Goal: Transaction & Acquisition: Book appointment/travel/reservation

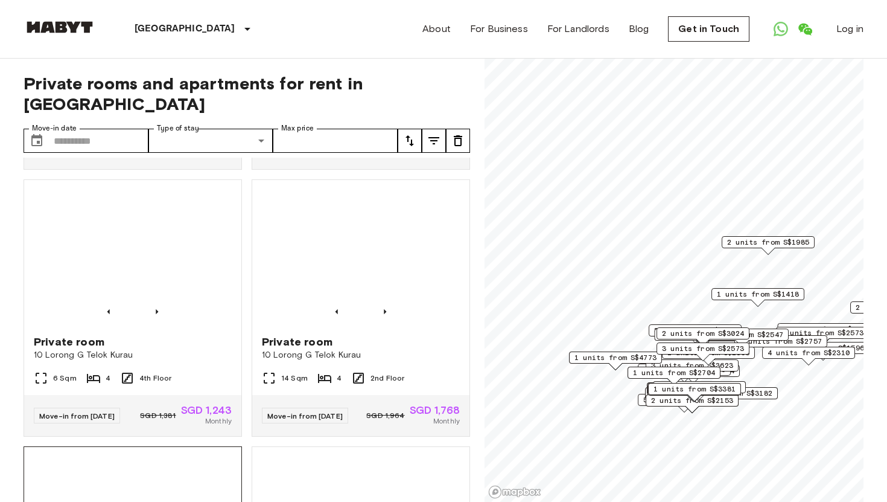
scroll to position [1587, 0]
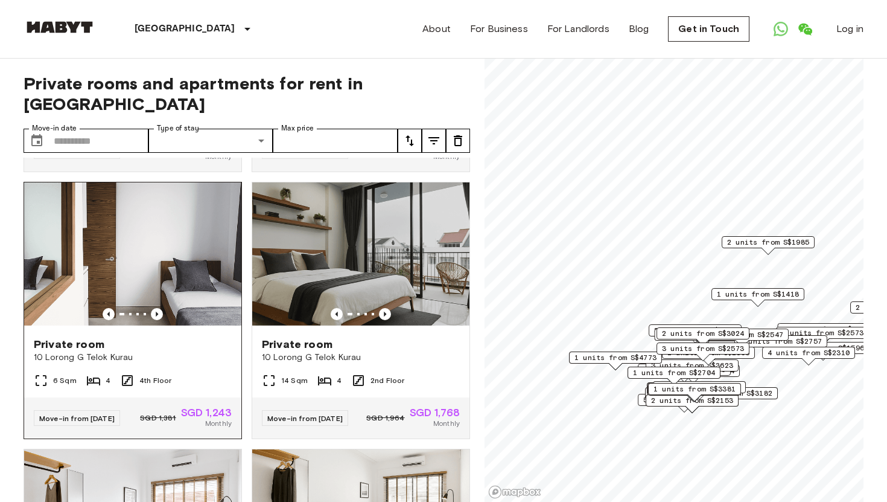
click at [192, 262] on img at bounding box center [132, 254] width 217 height 145
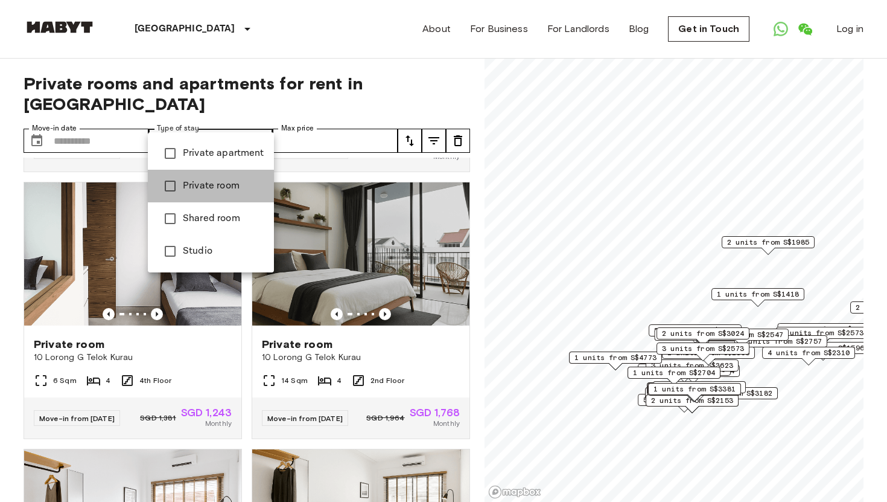
click at [222, 184] on span "Private room" at bounding box center [223, 186] width 81 height 14
type input "**********"
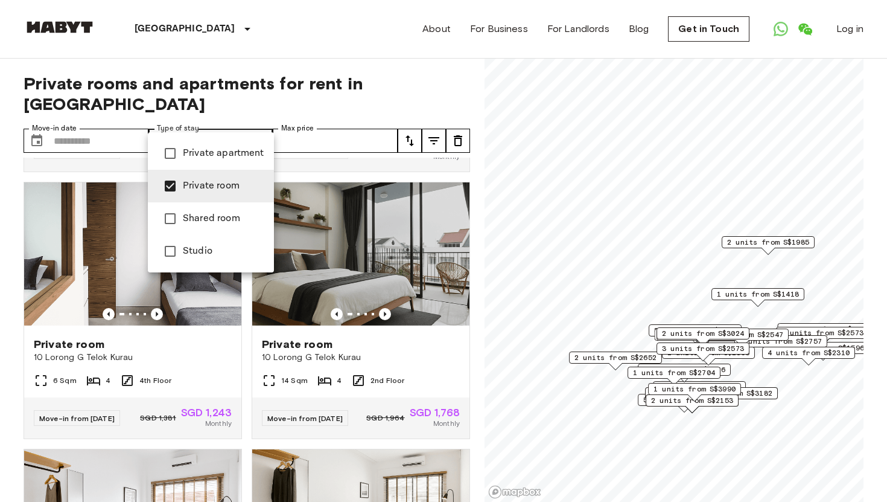
click at [470, 99] on div at bounding box center [443, 251] width 887 height 502
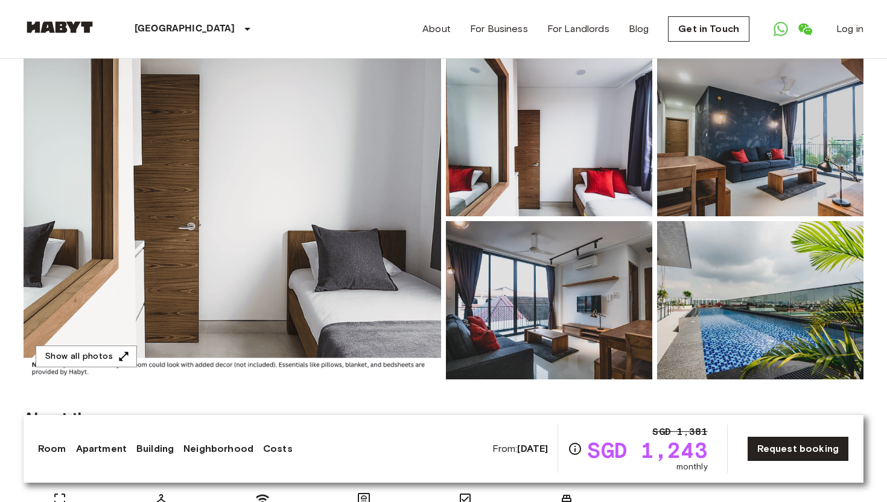
scroll to position [100, 0]
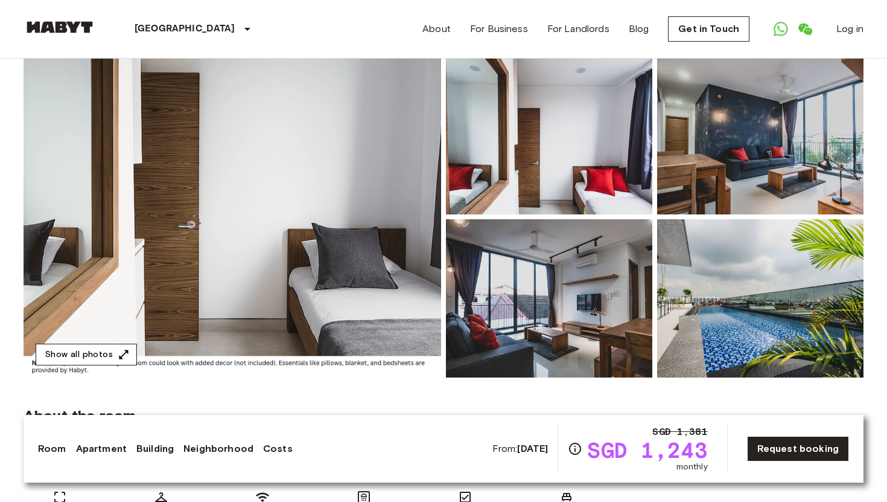
click at [126, 354] on icon "button" at bounding box center [124, 354] width 12 height 12
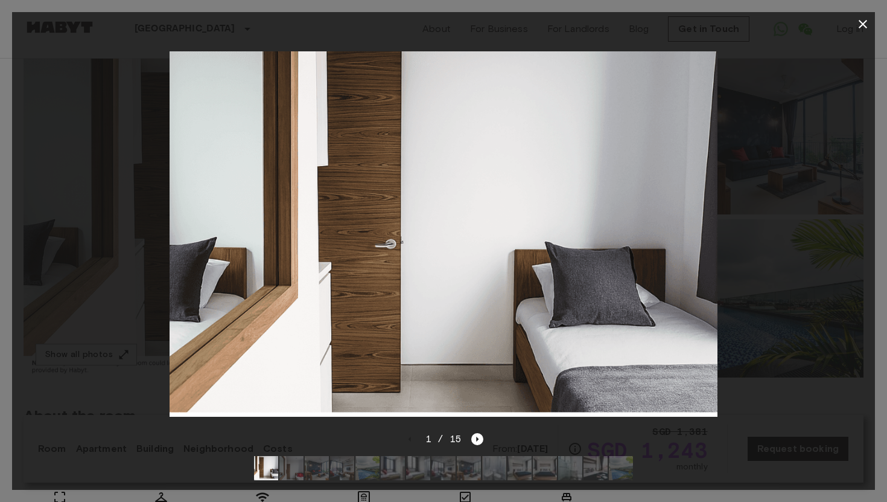
click at [593, 367] on img at bounding box center [444, 234] width 549 height 366
click at [480, 441] on icon "Next image" at bounding box center [477, 439] width 12 height 12
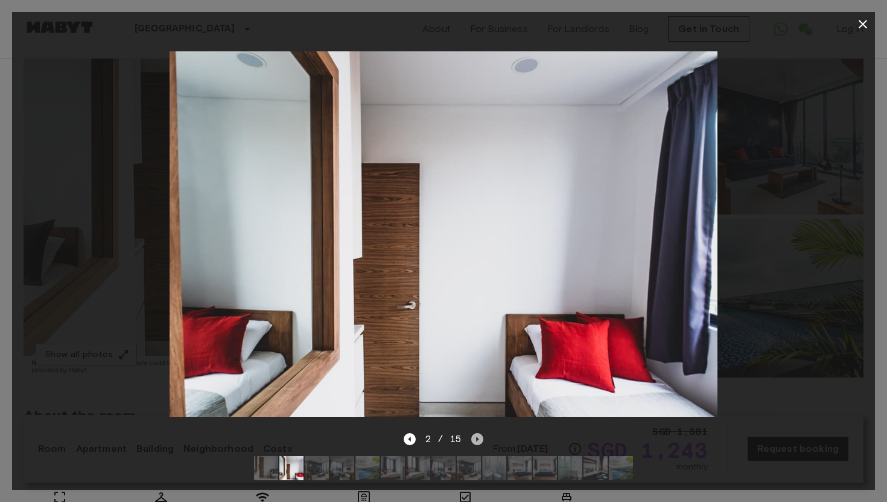
click at [480, 441] on icon "Next image" at bounding box center [477, 439] width 12 height 12
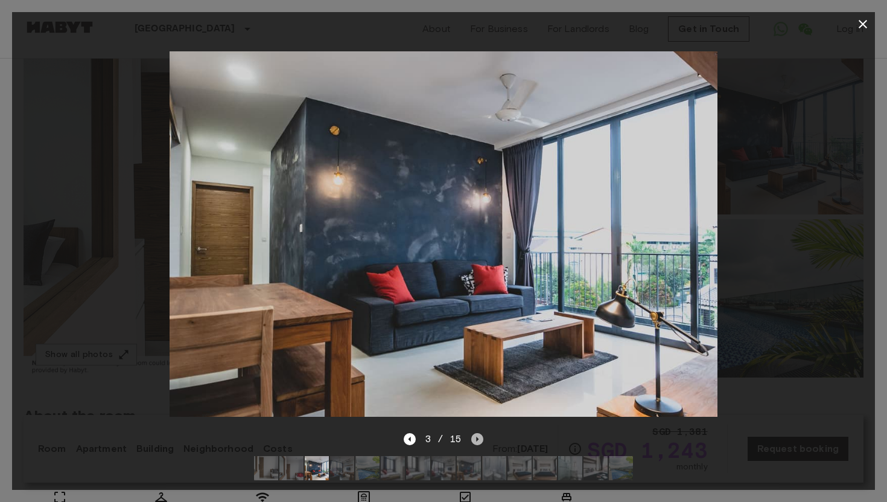
click at [480, 441] on icon "Next image" at bounding box center [477, 439] width 12 height 12
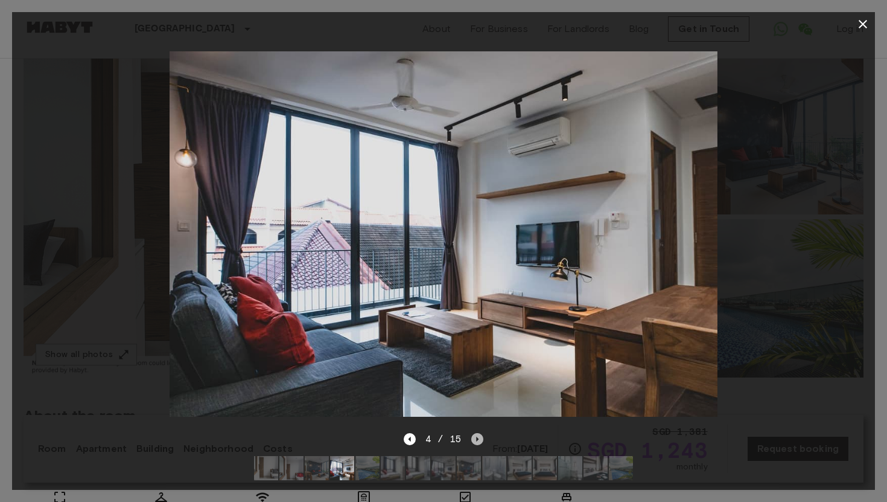
click at [480, 441] on icon "Next image" at bounding box center [477, 439] width 12 height 12
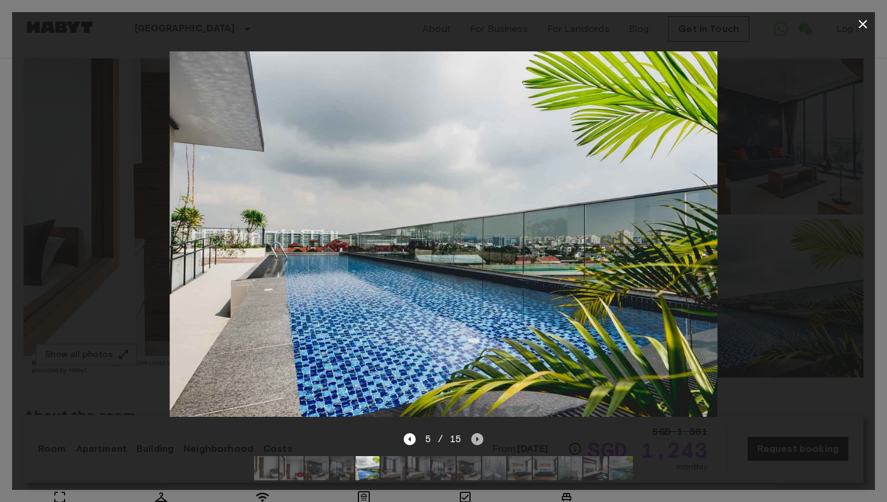
click at [480, 441] on icon "Next image" at bounding box center [477, 439] width 12 height 12
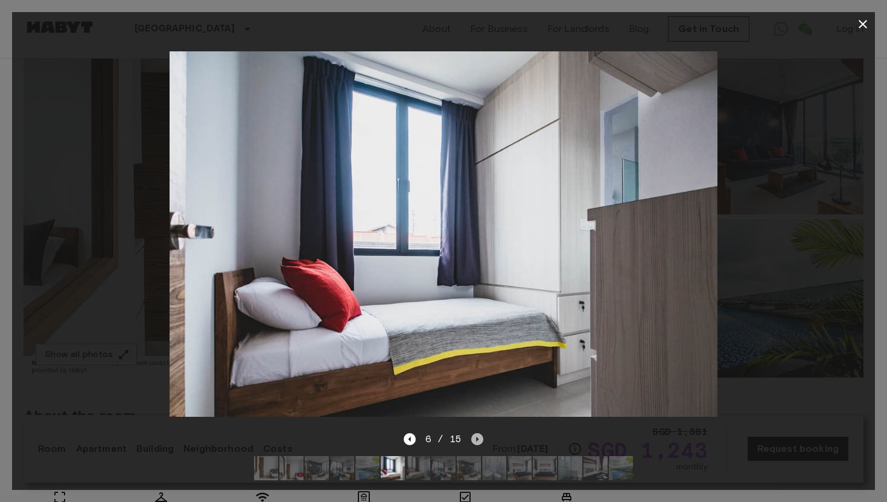
click at [480, 441] on icon "Next image" at bounding box center [477, 439] width 12 height 12
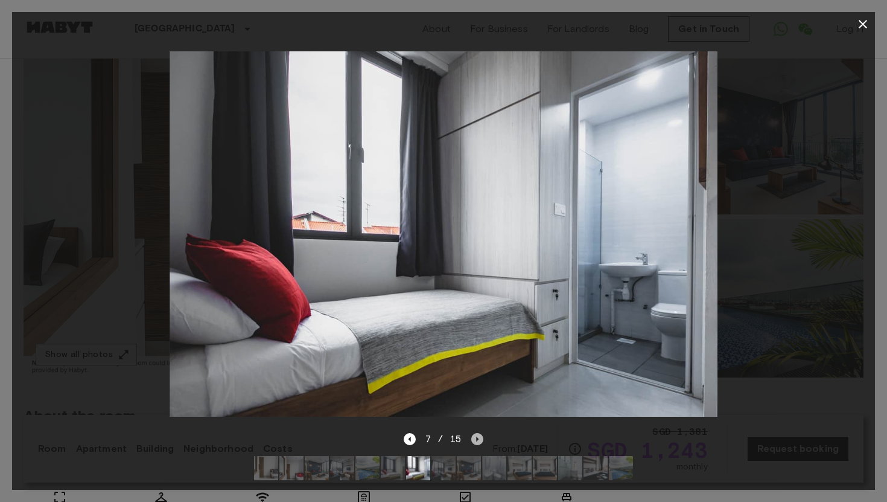
click at [480, 441] on icon "Next image" at bounding box center [477, 439] width 12 height 12
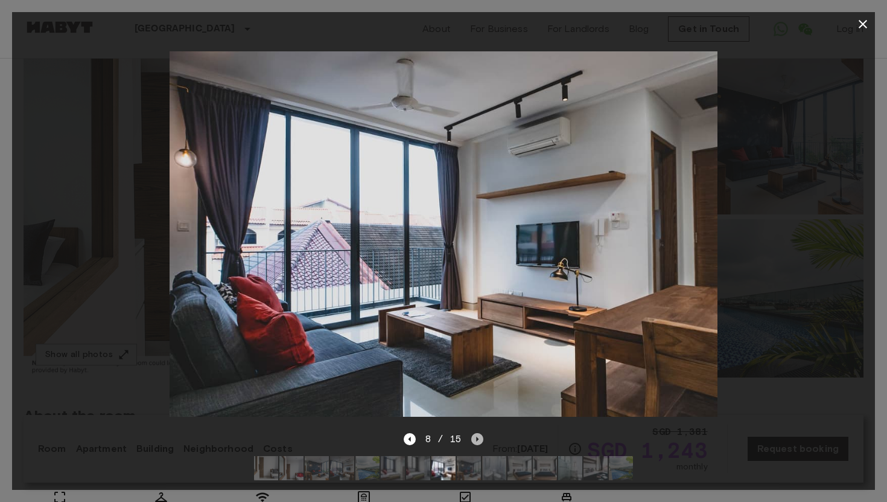
click at [480, 441] on icon "Next image" at bounding box center [477, 439] width 12 height 12
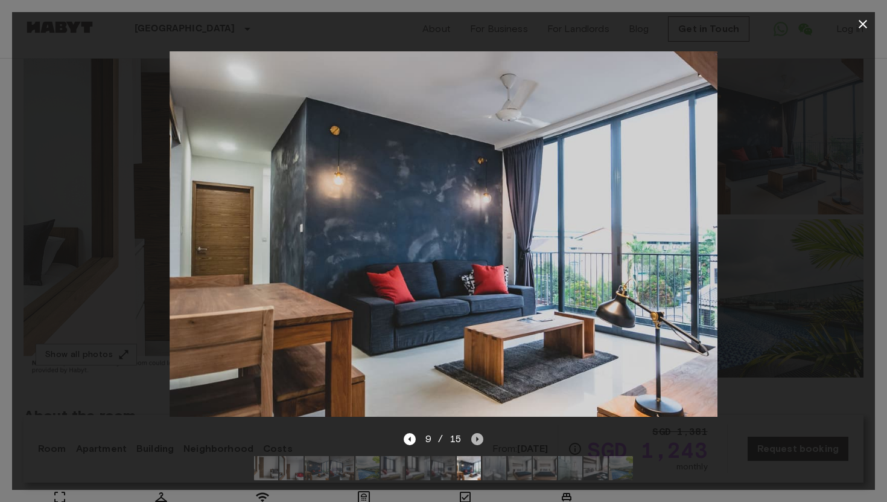
click at [480, 441] on icon "Next image" at bounding box center [477, 439] width 12 height 12
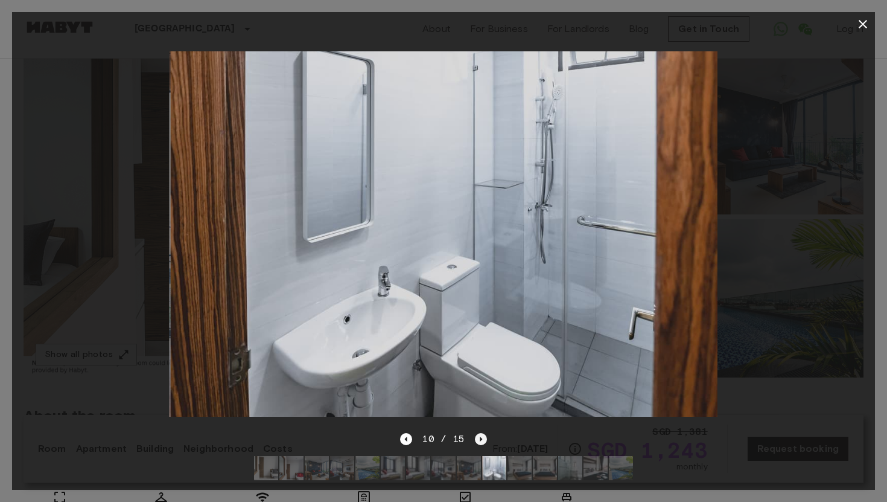
click at [480, 441] on icon "Next image" at bounding box center [481, 439] width 12 height 12
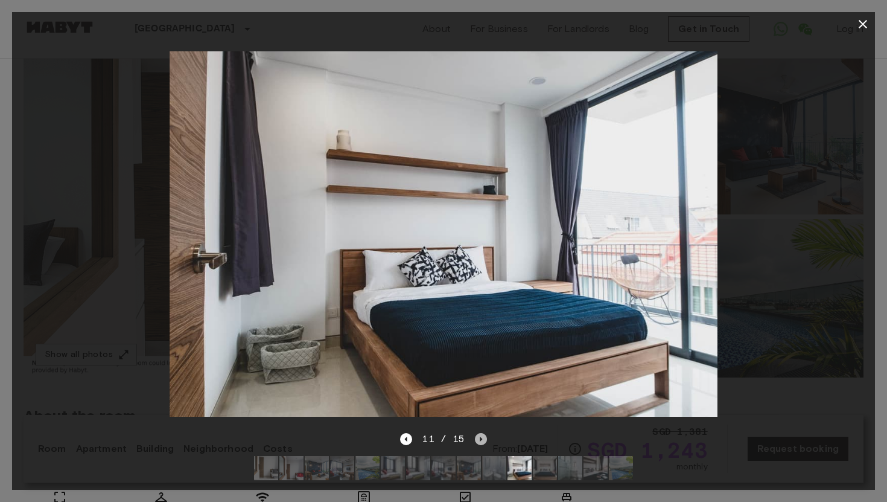
click at [480, 441] on icon "Next image" at bounding box center [481, 439] width 12 height 12
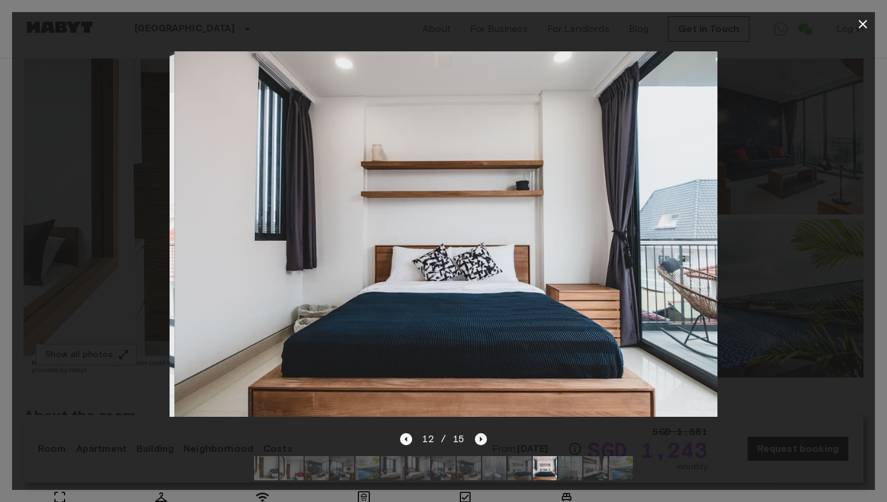
click at [480, 441] on icon "Next image" at bounding box center [481, 439] width 12 height 12
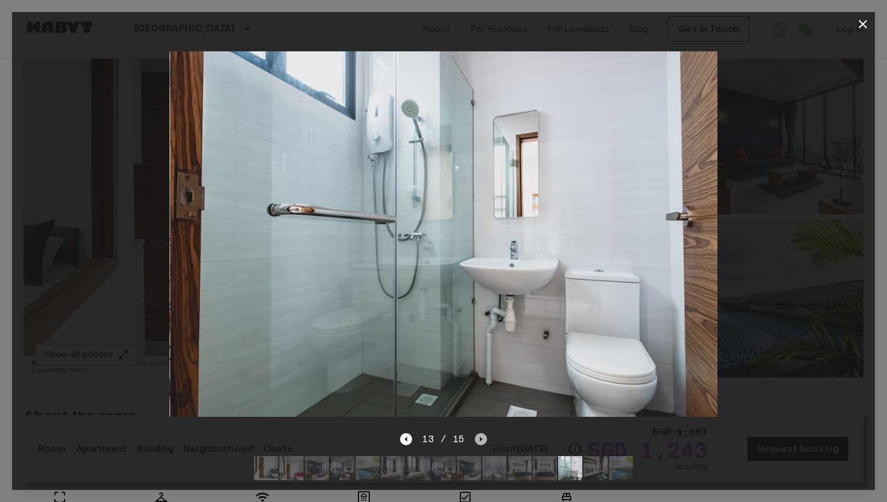
click at [480, 441] on icon "Next image" at bounding box center [481, 439] width 12 height 12
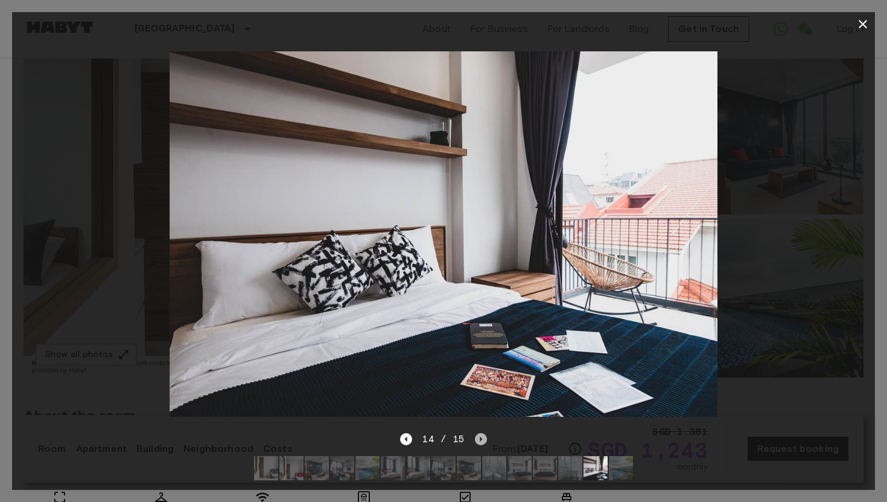
click at [480, 441] on icon "Next image" at bounding box center [481, 439] width 12 height 12
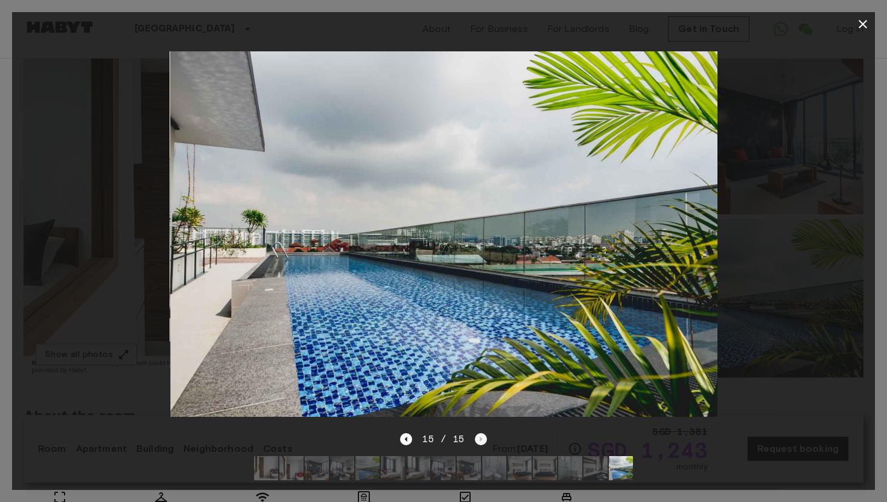
click at [480, 441] on div "15 / 15" at bounding box center [443, 439] width 86 height 14
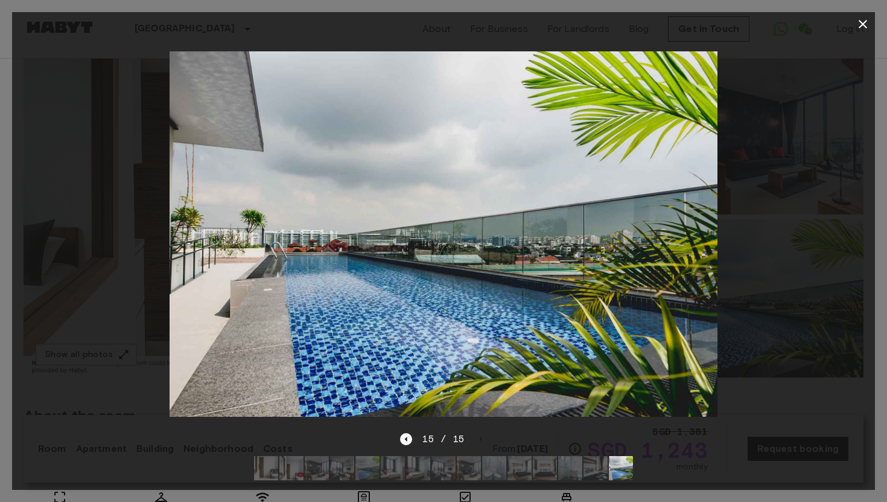
click at [863, 26] on icon "button" at bounding box center [863, 24] width 14 height 14
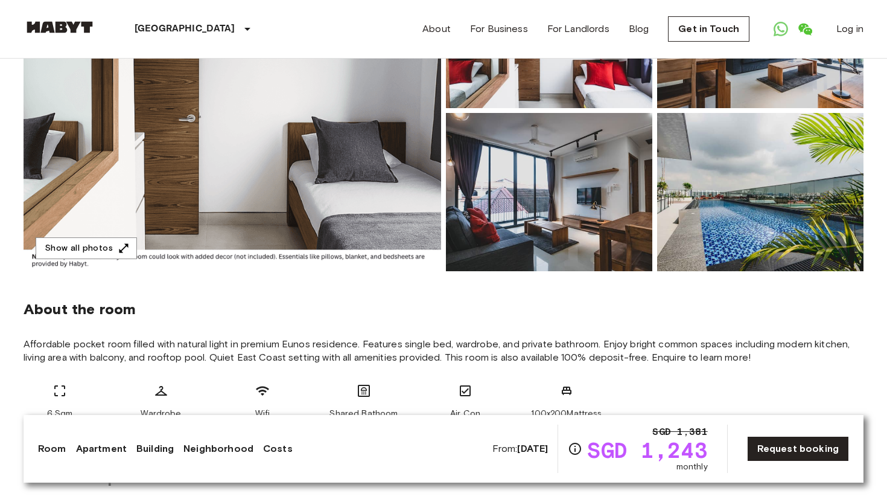
scroll to position [0, 0]
